Goal: Feedback & Contribution: Contribute content

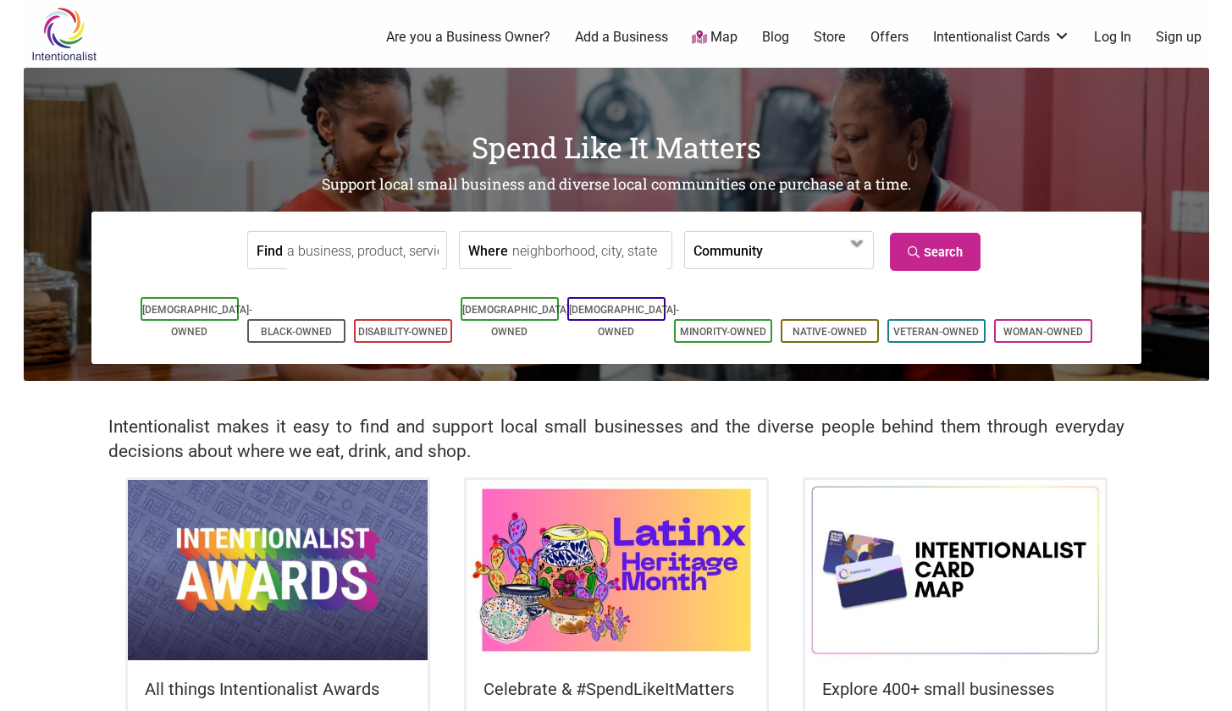
click at [512, 246] on input "Where" at bounding box center [589, 251] width 155 height 38
type input "r"
type input "virtual"
click at [619, 35] on link "Add a Business" at bounding box center [621, 37] width 93 height 19
click at [460, 39] on link "Are you a Business Owner?" at bounding box center [468, 37] width 164 height 19
